Goal: Task Accomplishment & Management: Manage account settings

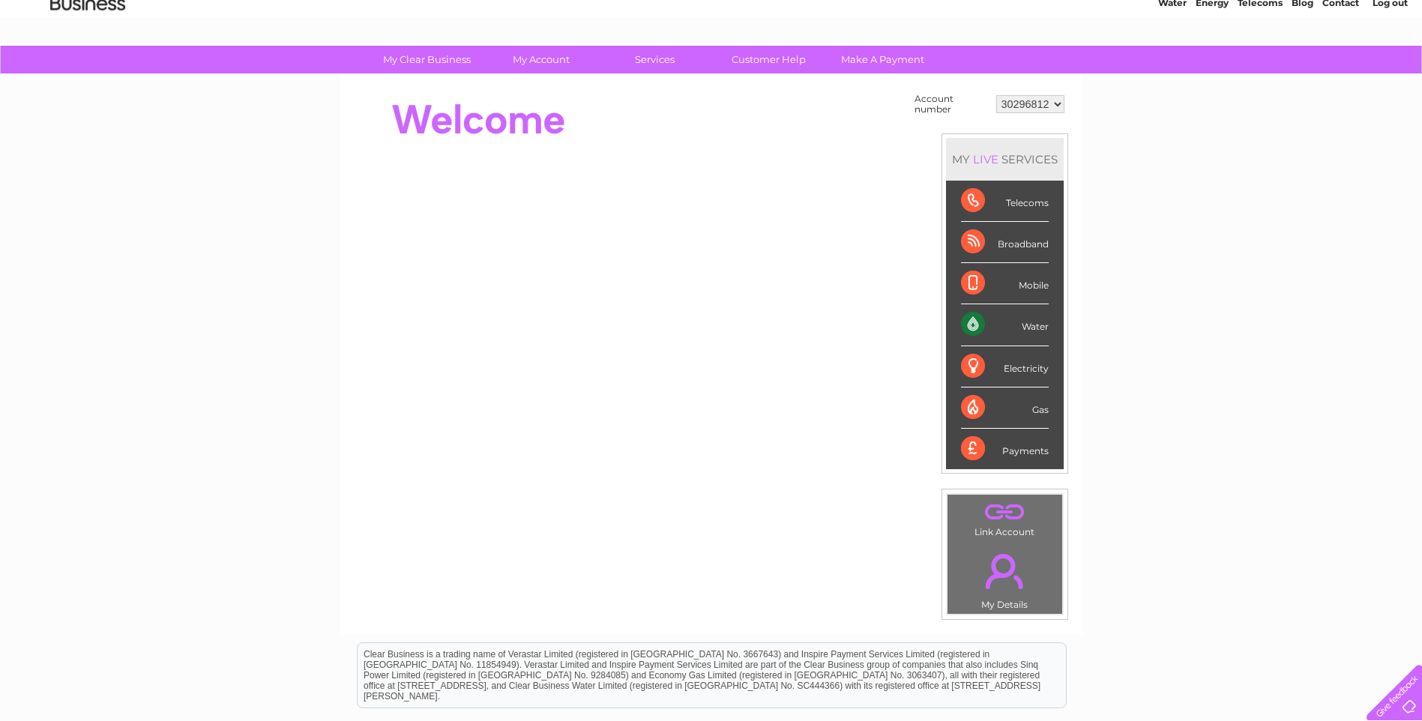
scroll to position [150, 0]
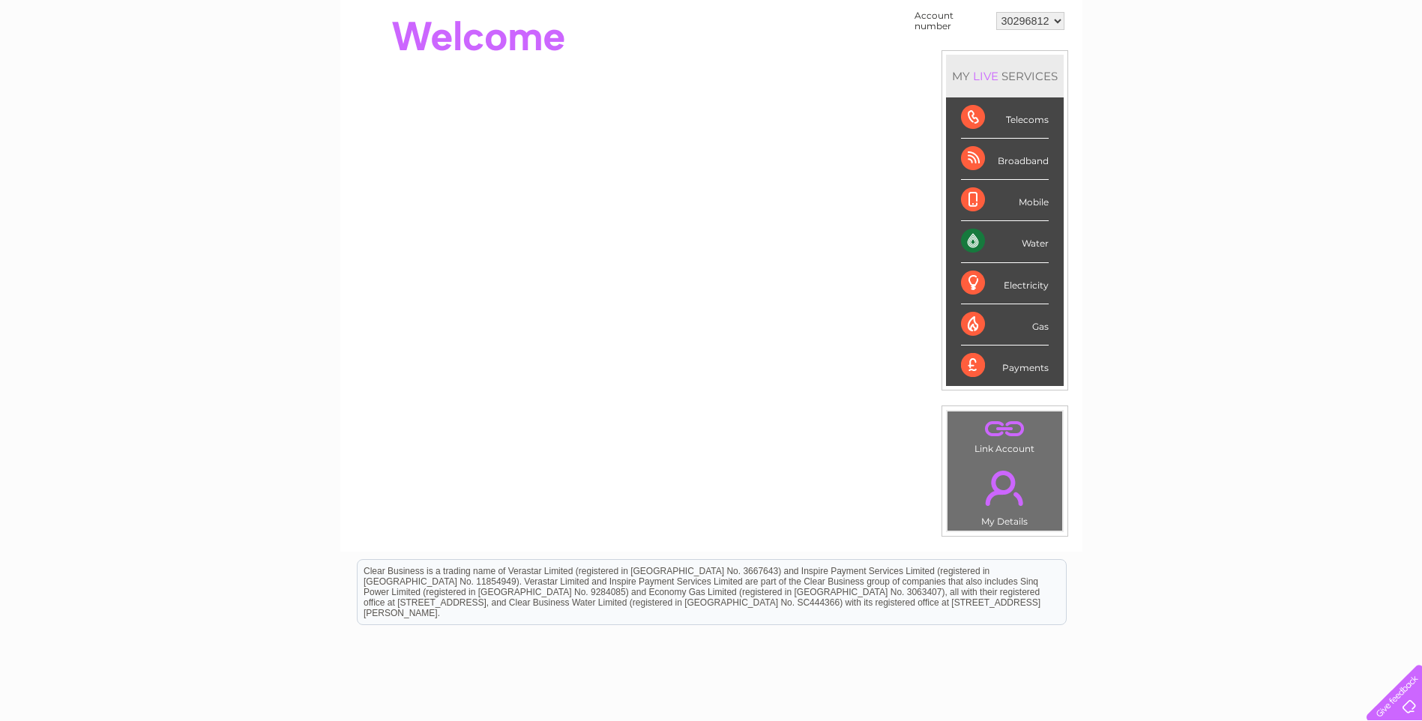
click at [1035, 240] on div "Water" at bounding box center [1005, 241] width 88 height 41
click at [979, 242] on div "Water" at bounding box center [1005, 241] width 88 height 41
click at [978, 246] on div "Water" at bounding box center [1005, 241] width 88 height 41
click at [1197, 279] on div "My Clear Business Login Details My Details My Preferences Link Account My Accou…" at bounding box center [711, 386] width 1422 height 846
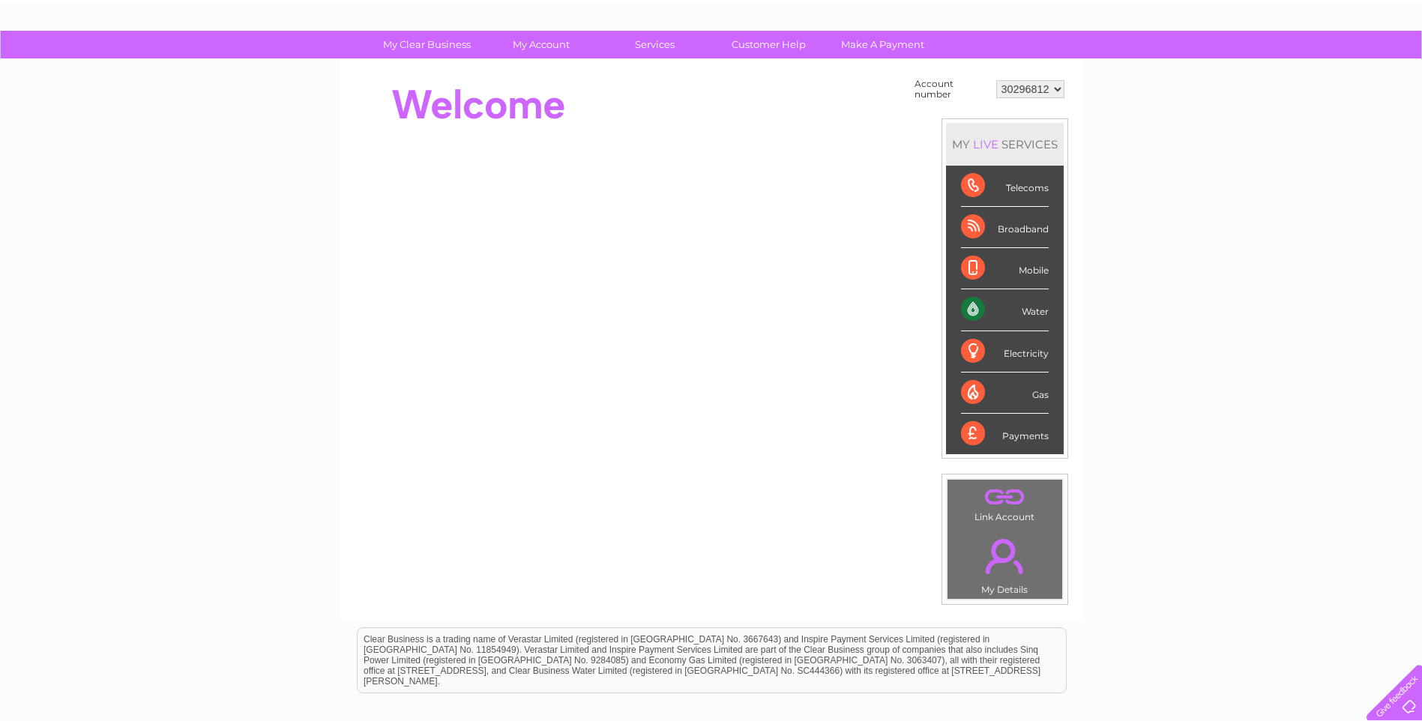
scroll to position [0, 0]
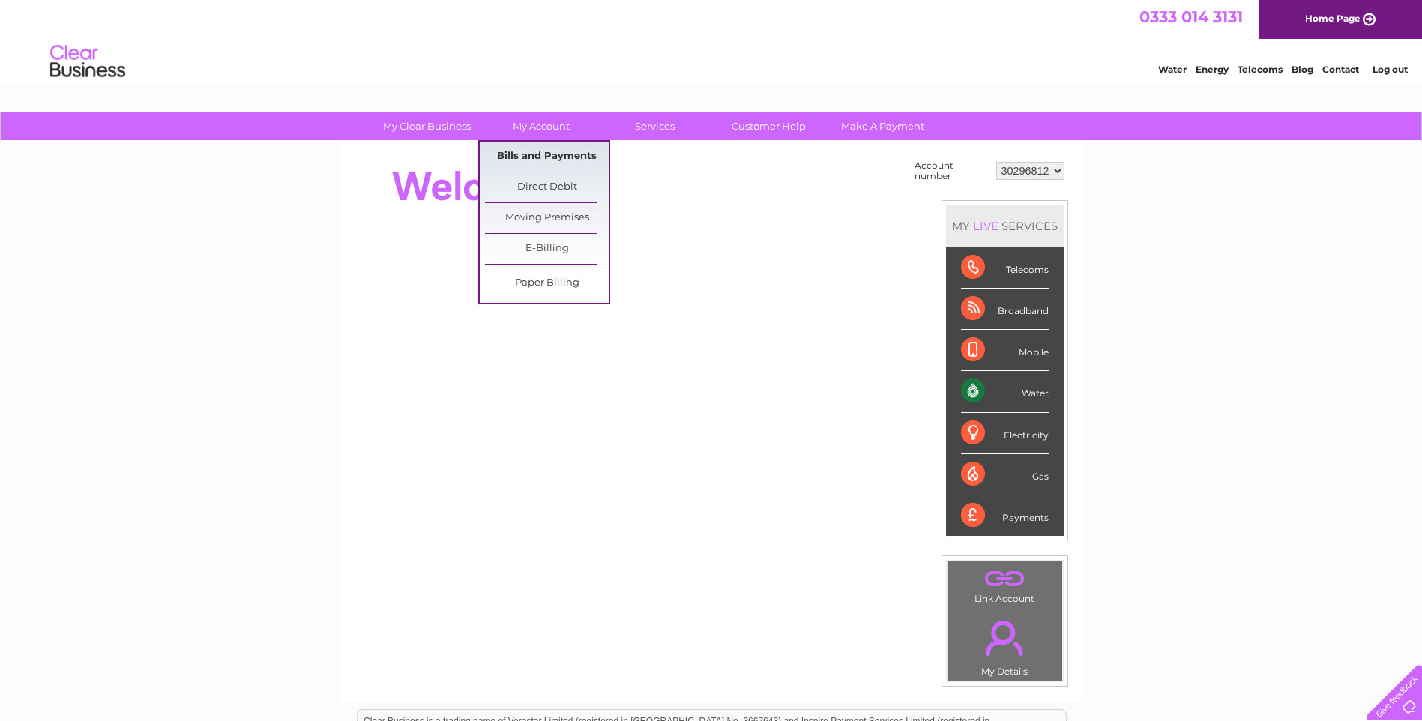
click at [529, 155] on link "Bills and Payments" at bounding box center [547, 157] width 124 height 30
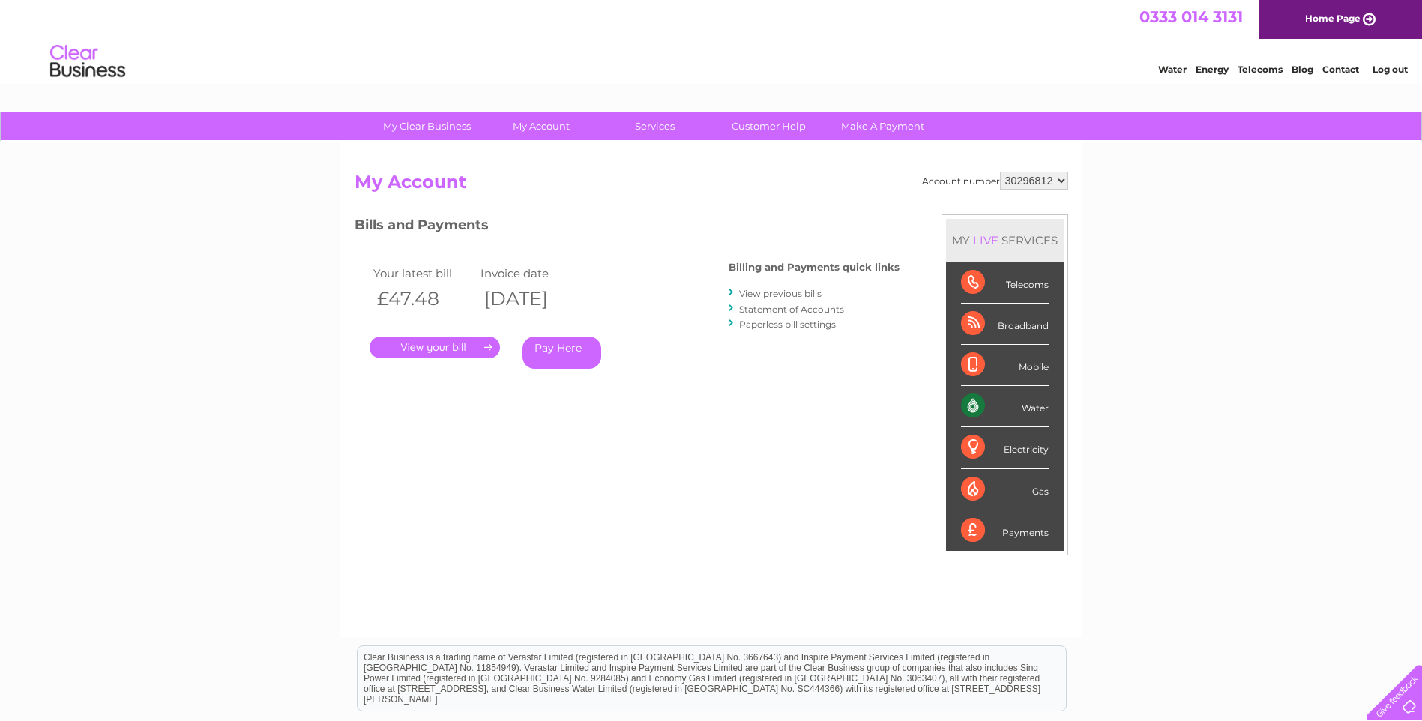
click at [478, 349] on link "." at bounding box center [435, 348] width 130 height 22
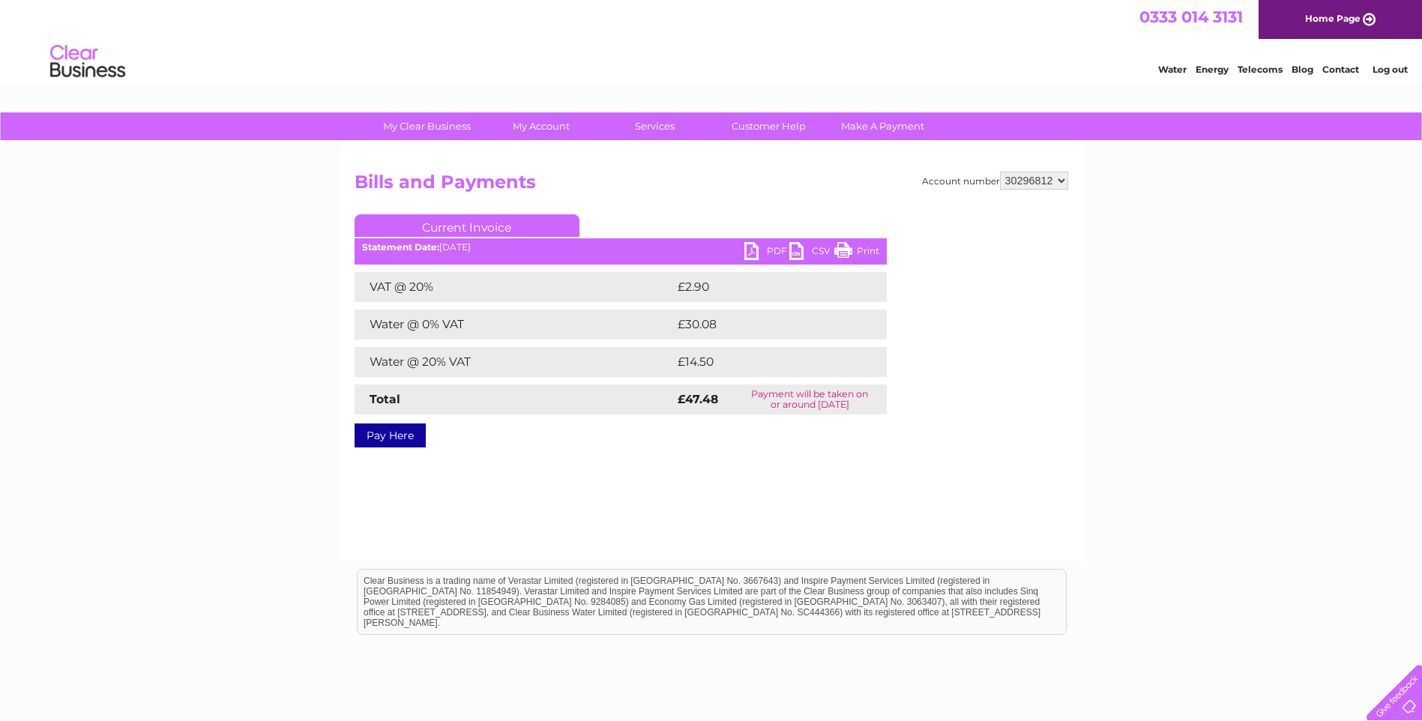
click at [757, 252] on link "PDF" at bounding box center [767, 253] width 45 height 22
click at [751, 253] on link "PDF" at bounding box center [767, 253] width 45 height 22
